Goal: Task Accomplishment & Management: Manage account settings

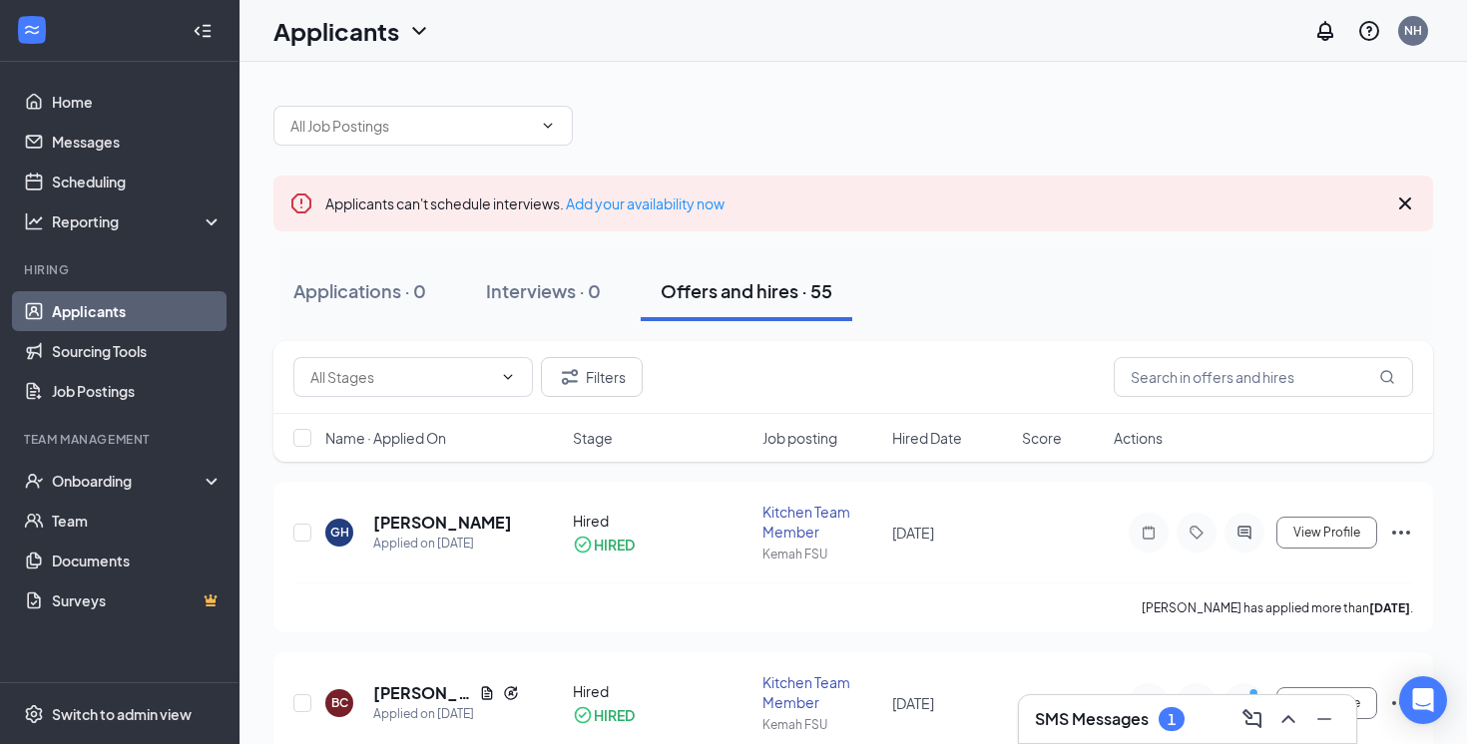
click at [1156, 721] on div "SMS Messages 1" at bounding box center [1110, 719] width 150 height 24
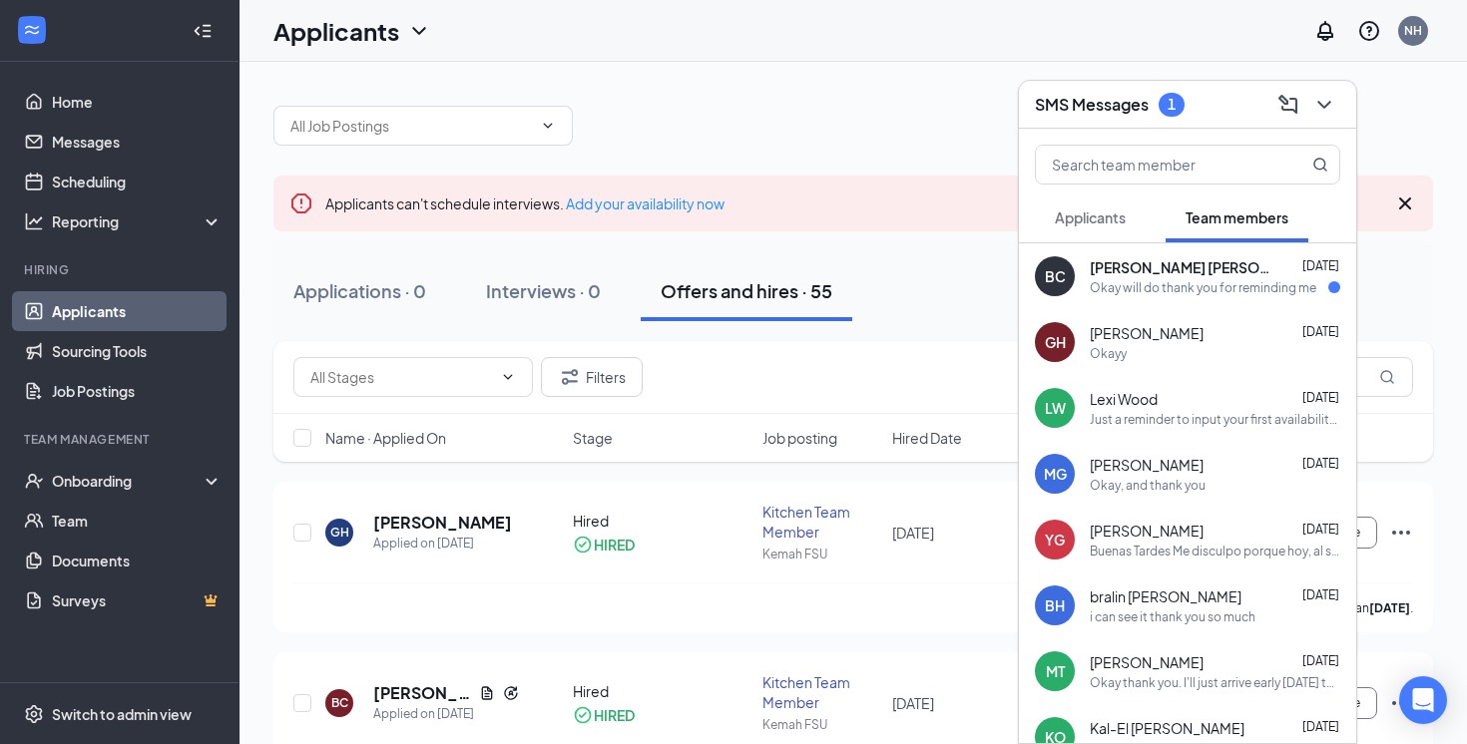
click at [1136, 285] on div "Okay will do thank you for reminding me" at bounding box center [1203, 287] width 227 height 17
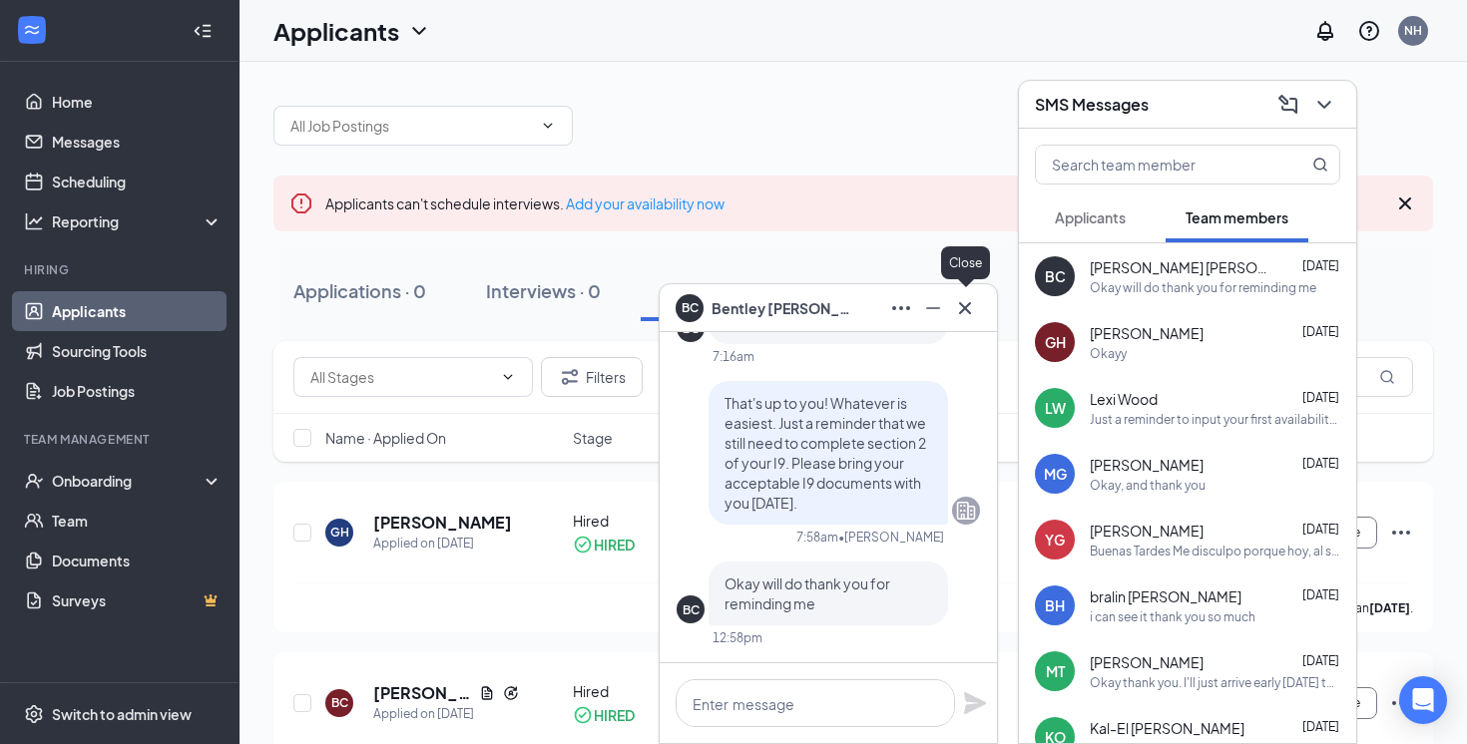
click at [974, 310] on icon "Cross" at bounding box center [965, 308] width 24 height 24
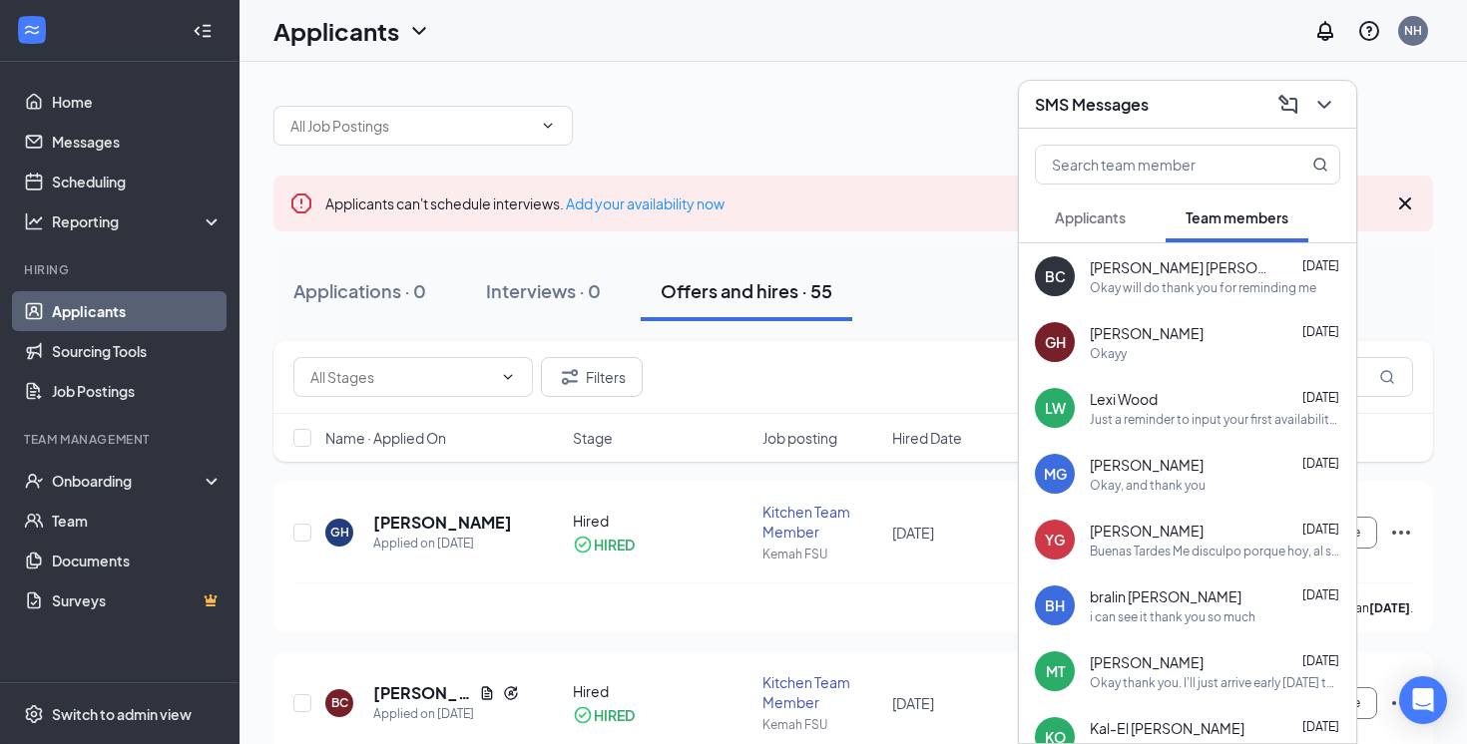
click at [1118, 211] on span "Applicants" at bounding box center [1090, 218] width 71 height 18
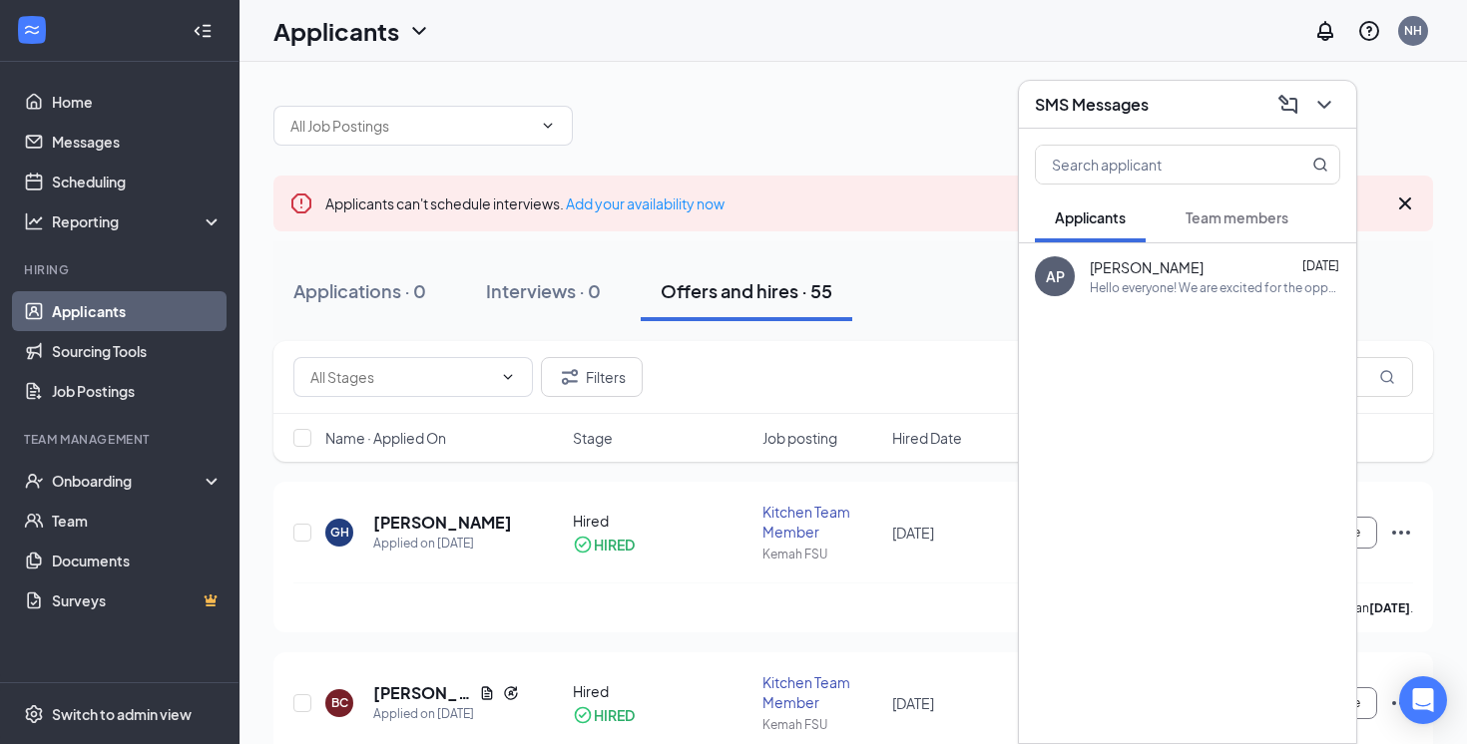
click at [1213, 223] on span "Team members" at bounding box center [1236, 218] width 103 height 18
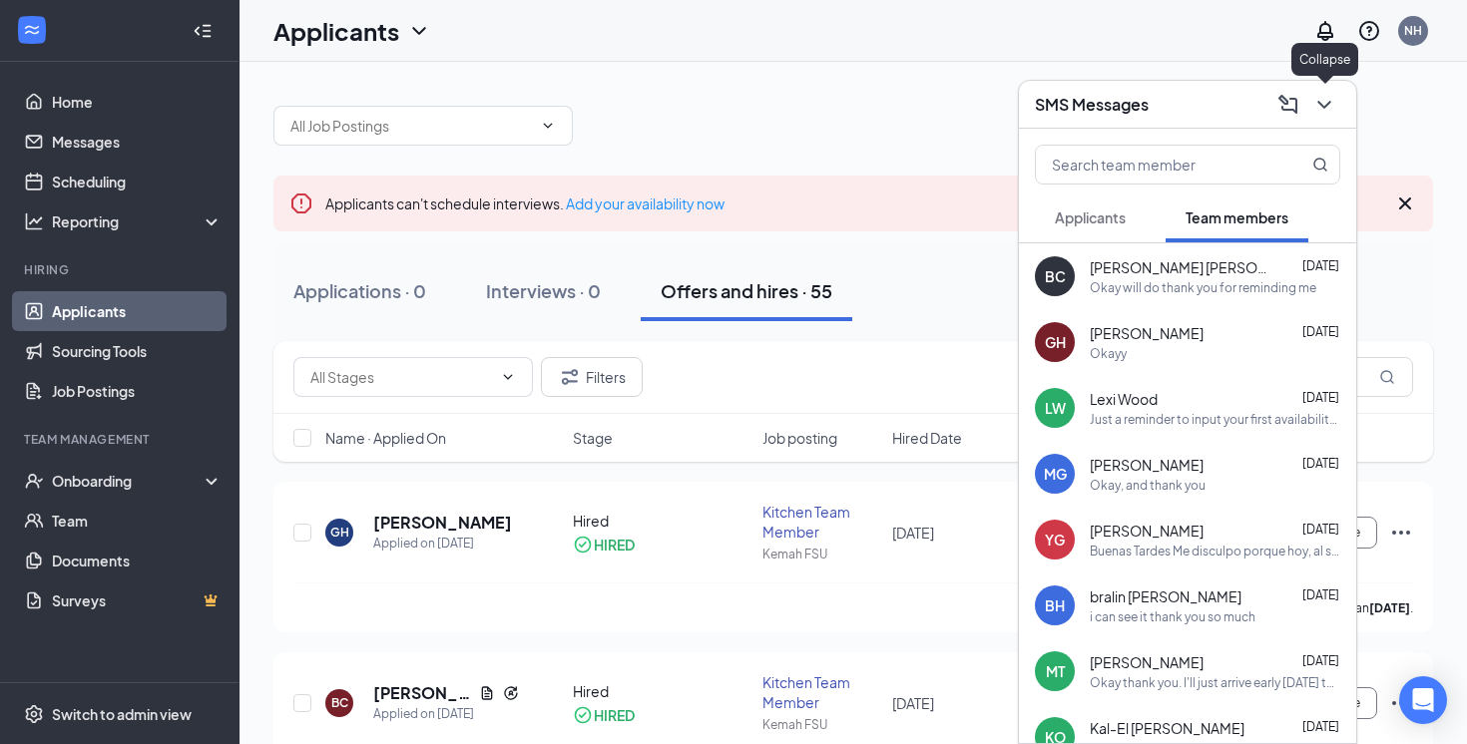
click at [1333, 98] on icon "ChevronDown" at bounding box center [1324, 105] width 24 height 24
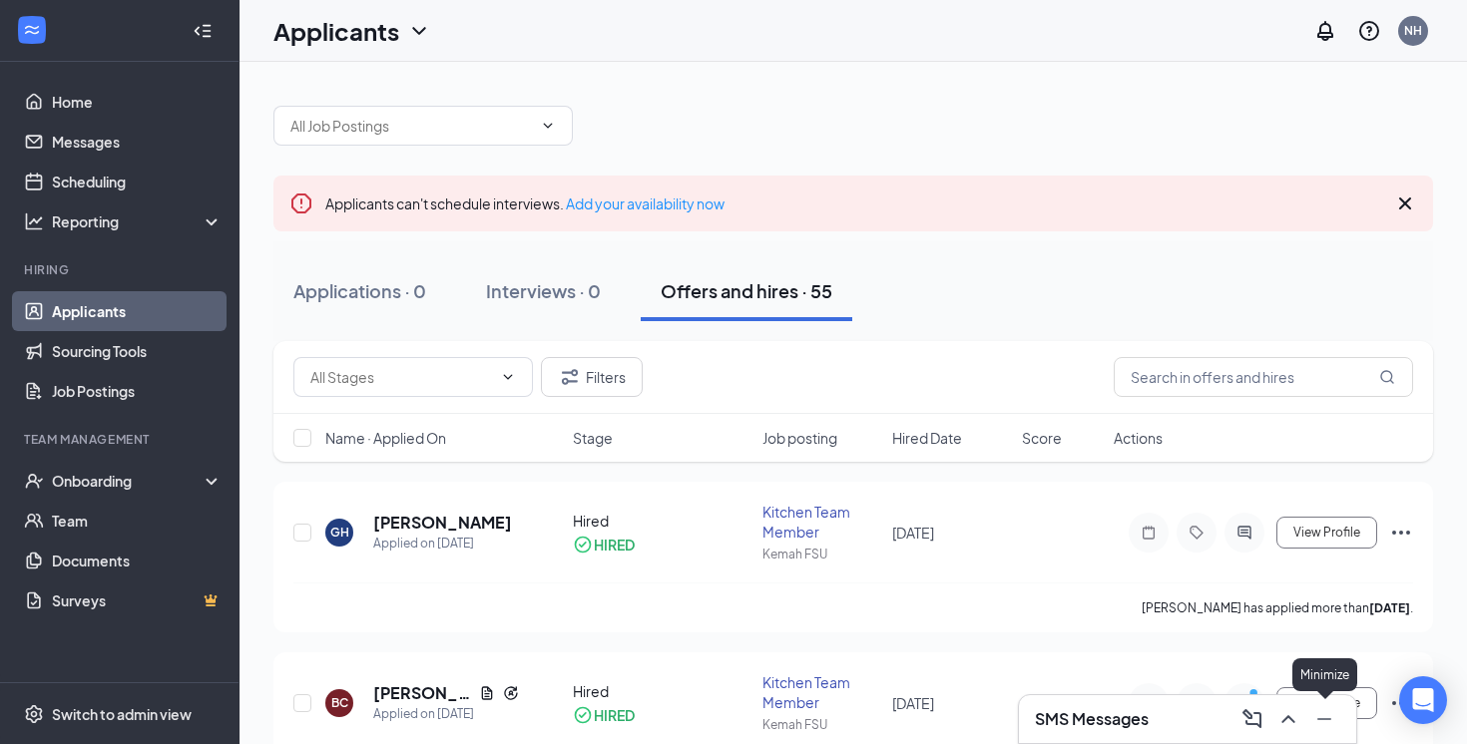
click at [1332, 722] on icon "Minimize" at bounding box center [1324, 719] width 24 height 24
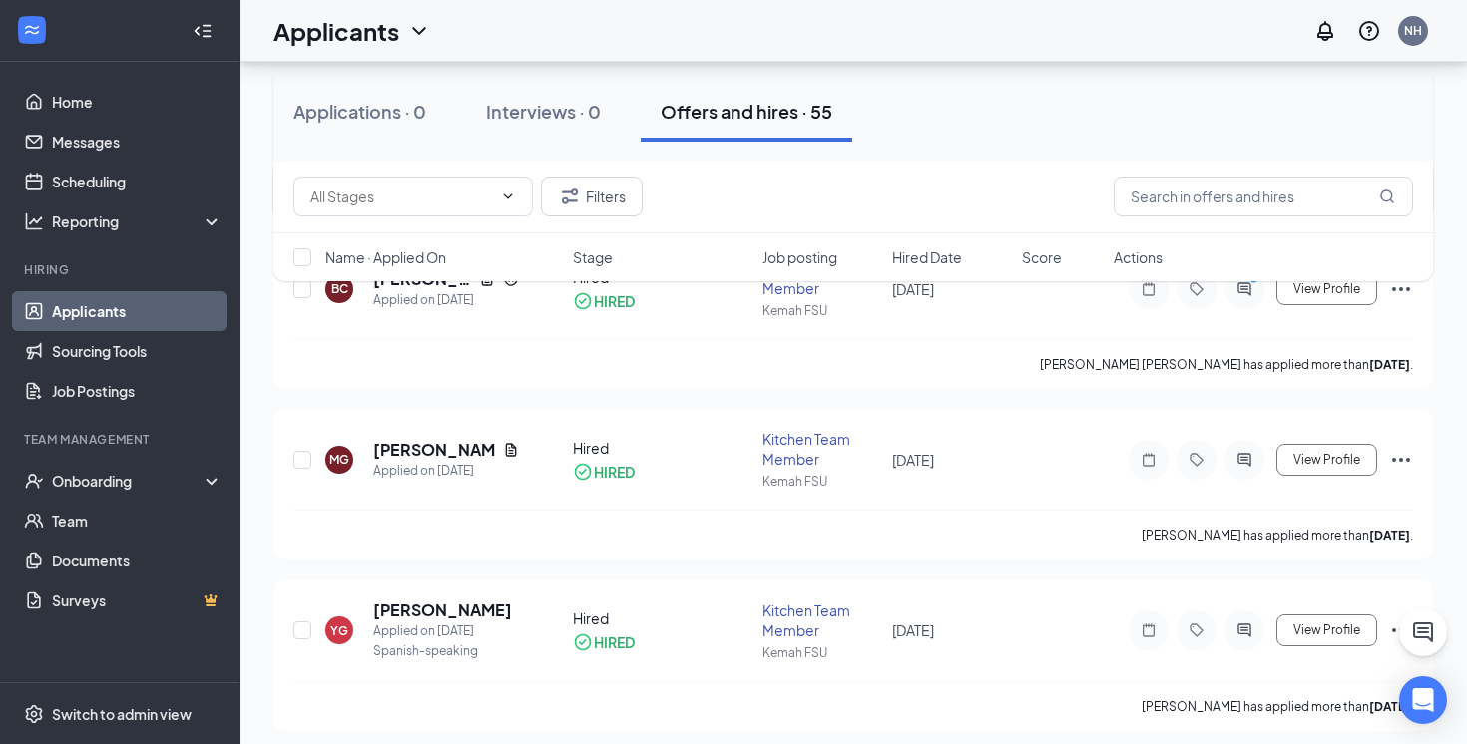
scroll to position [453, 0]
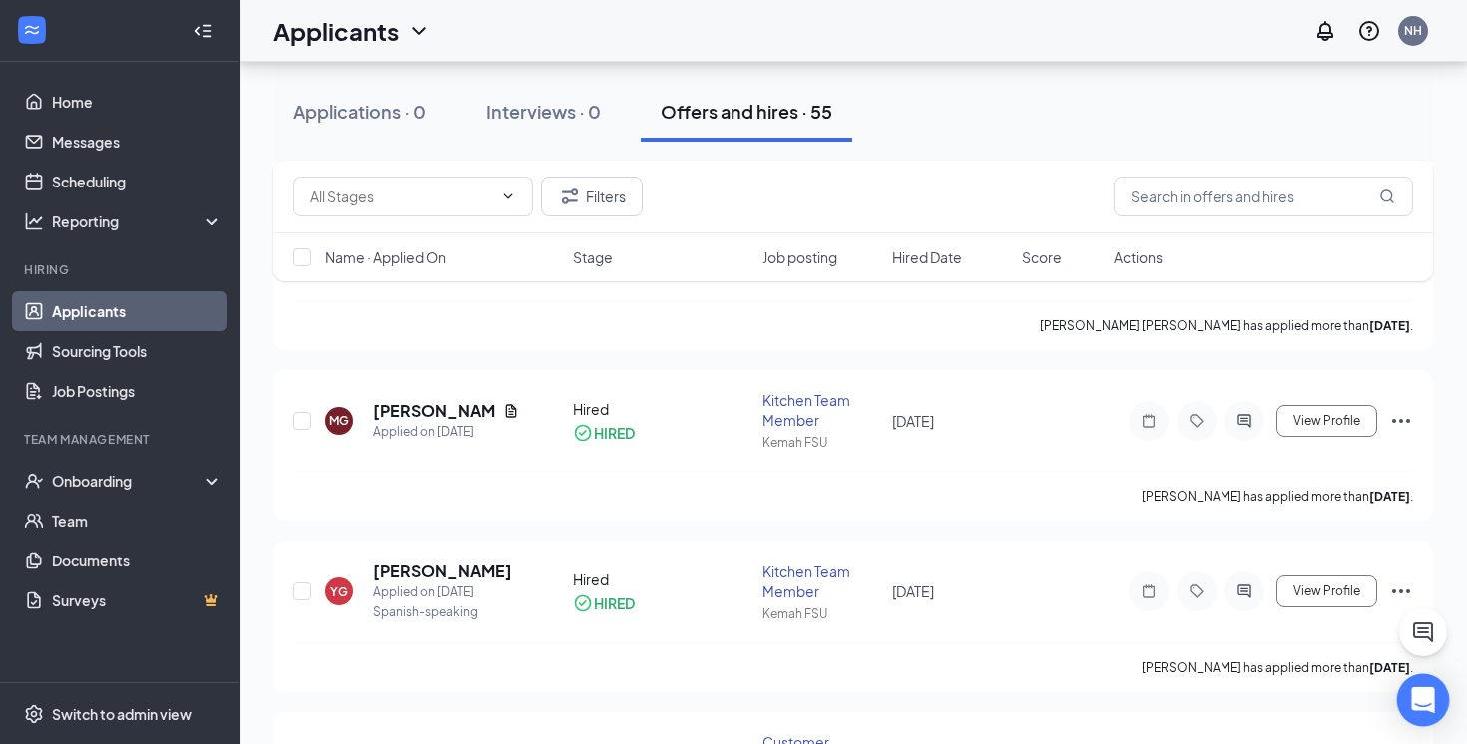
click at [1420, 698] on icon "Open Intercom Messenger" at bounding box center [1422, 701] width 23 height 26
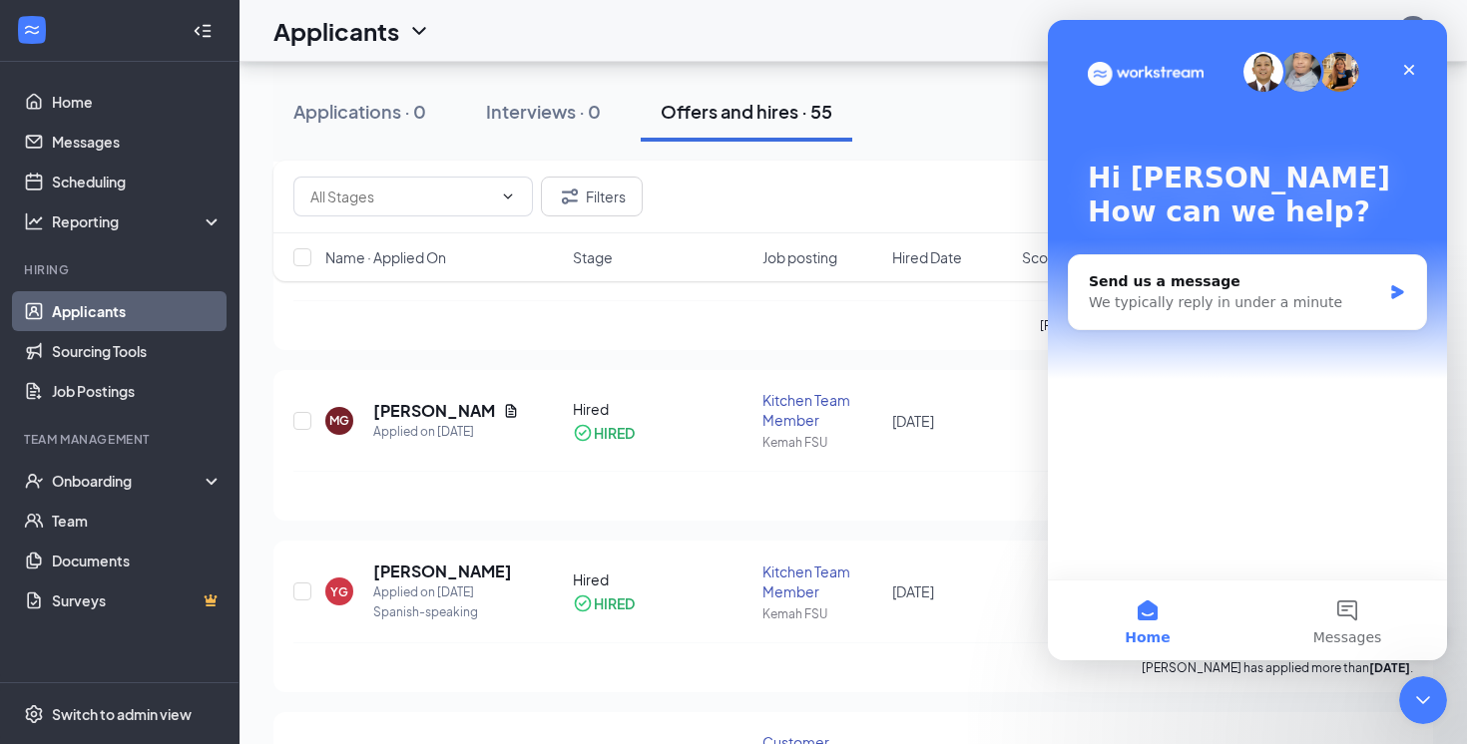
scroll to position [0, 0]
click at [1410, 69] on icon "Close" at bounding box center [1409, 70] width 16 height 16
